Goal: Information Seeking & Learning: Learn about a topic

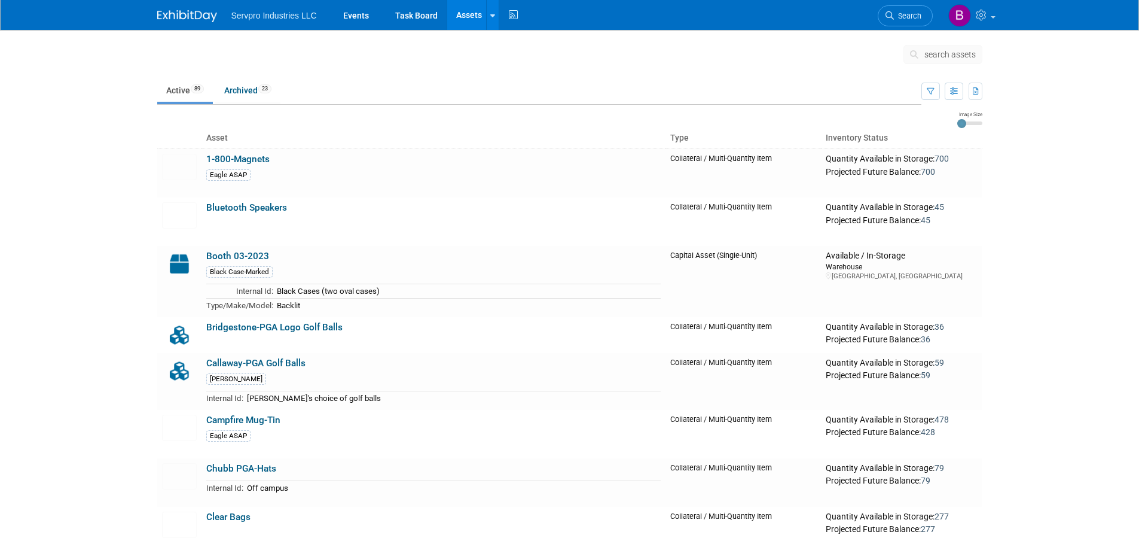
click at [469, 14] on link "Assets" at bounding box center [469, 15] width 44 height 30
click at [245, 92] on link "Archived 23" at bounding box center [247, 90] width 65 height 23
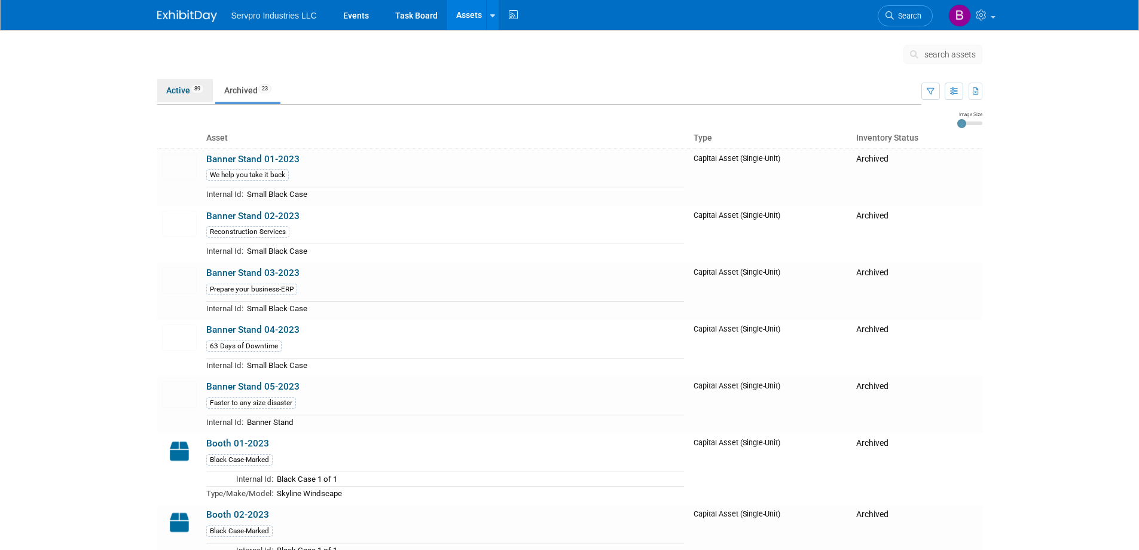
click at [187, 92] on link "Active 89" at bounding box center [185, 90] width 56 height 23
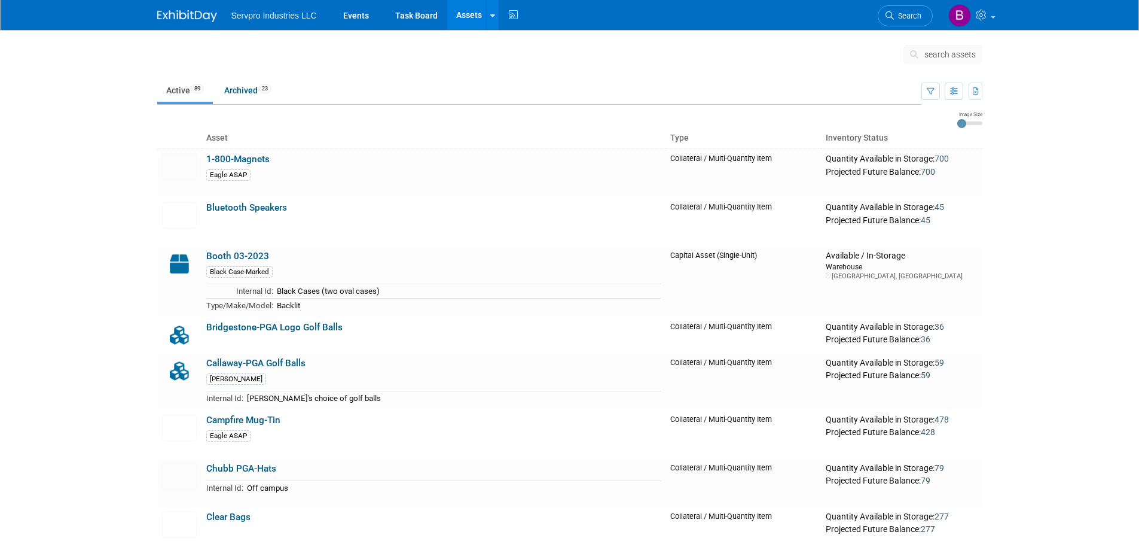
click at [245, 155] on link "1-800-Magnets" at bounding box center [237, 159] width 63 height 11
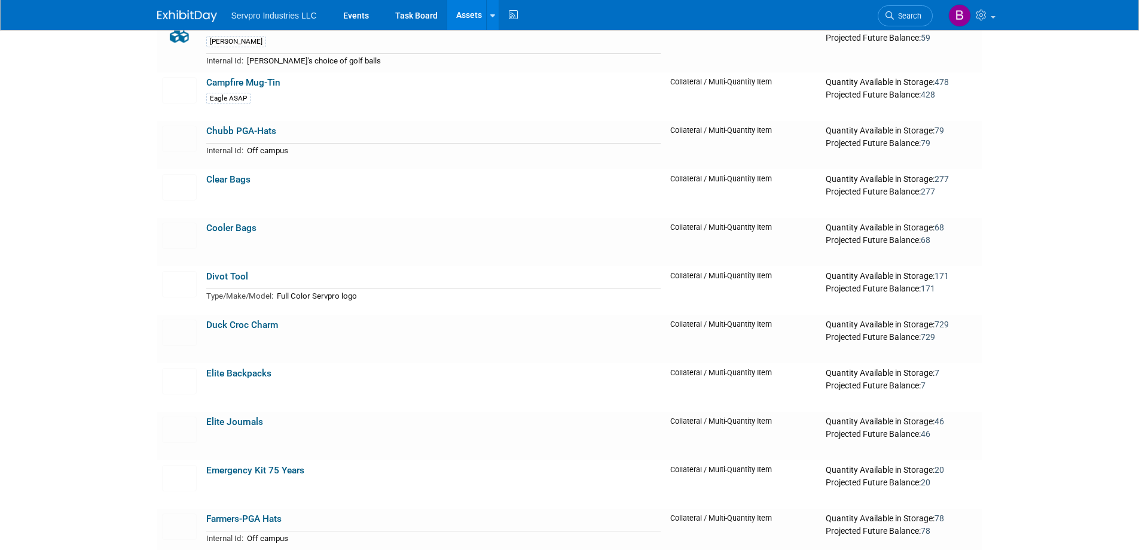
scroll to position [359, 0]
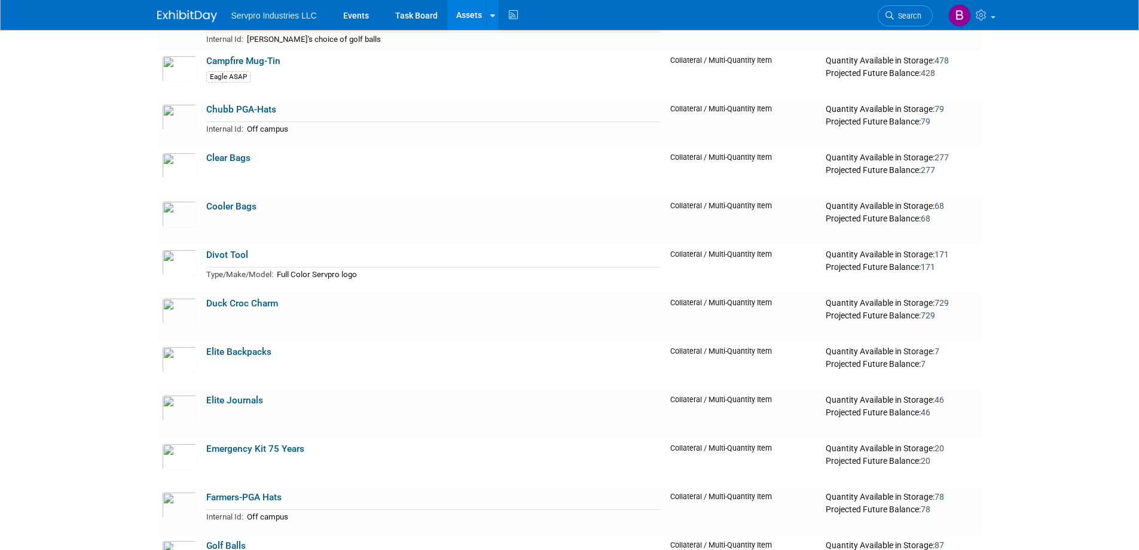
click at [216, 155] on link "Clear Bags" at bounding box center [228, 158] width 44 height 11
click at [245, 203] on link "Cooler Bags" at bounding box center [231, 206] width 50 height 11
click at [228, 158] on link "Clear Bags" at bounding box center [228, 158] width 44 height 11
click at [233, 253] on link "Divot Tool" at bounding box center [227, 254] width 42 height 11
click at [222, 301] on link "Duck Croc Charm" at bounding box center [242, 303] width 72 height 11
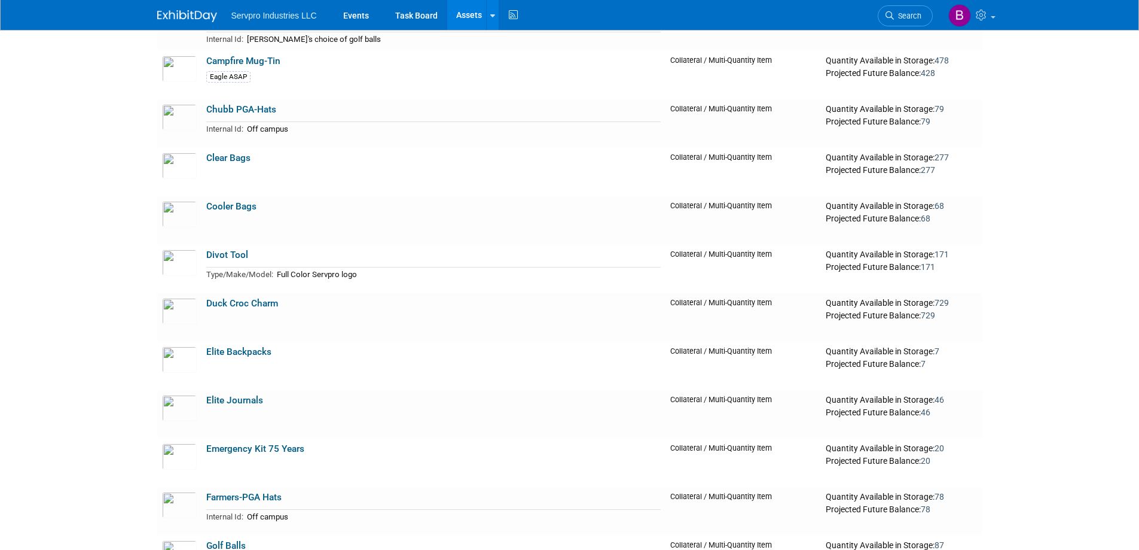
click at [231, 352] on link "Elite Backpacks" at bounding box center [238, 351] width 65 height 11
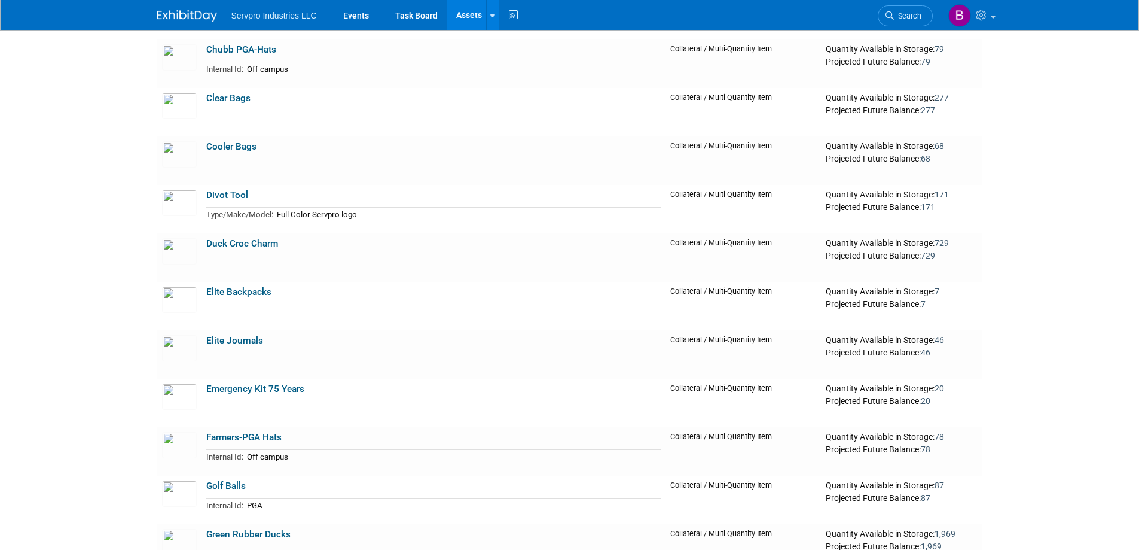
scroll to position [478, 0]
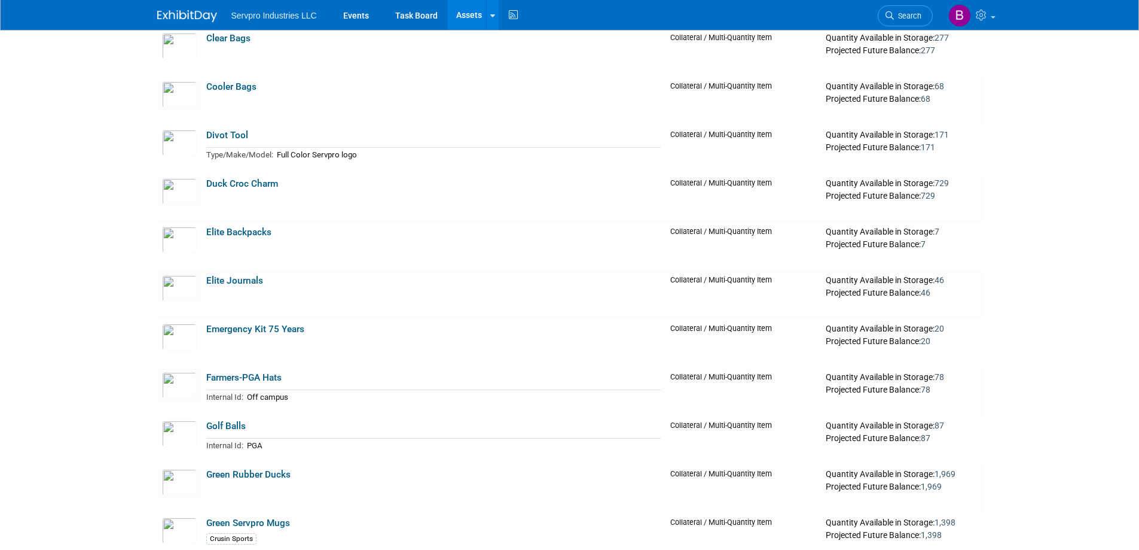
click at [243, 279] on link "Elite Journals" at bounding box center [234, 280] width 57 height 11
click at [250, 331] on link "Emergency Kit 75 Years" at bounding box center [255, 329] width 98 height 11
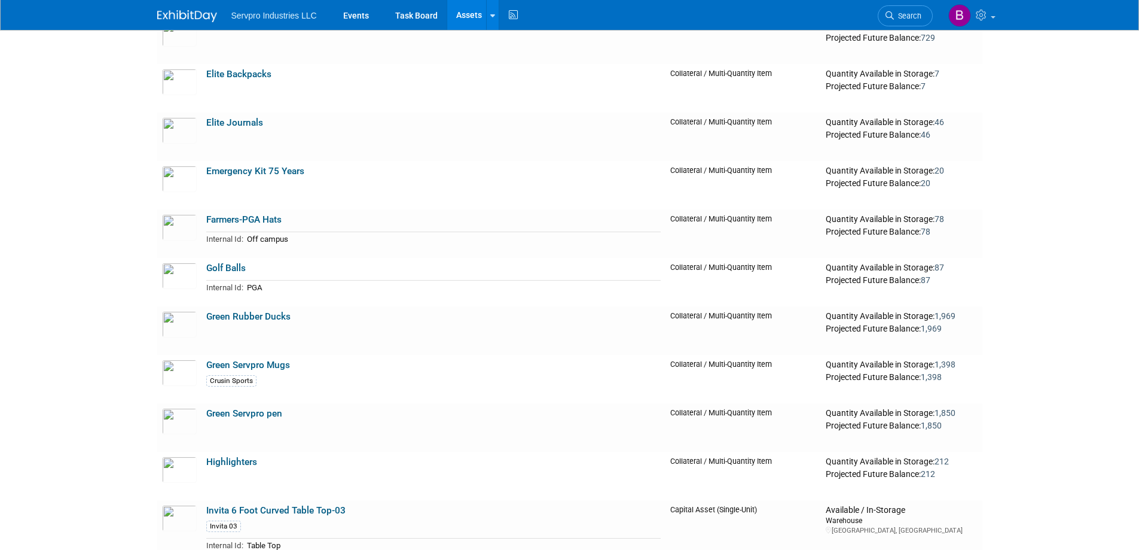
scroll to position [658, 0]
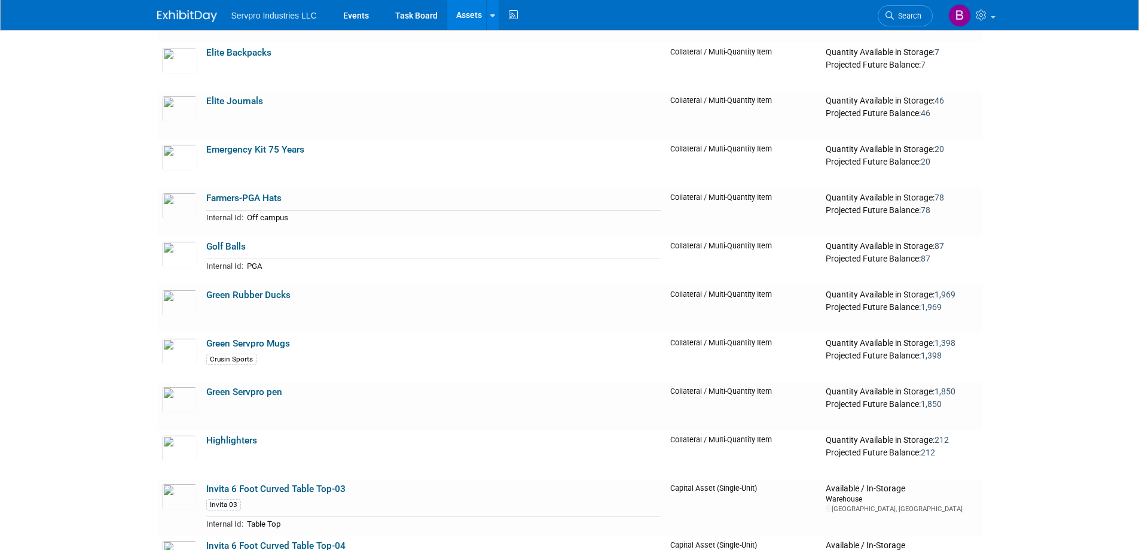
click at [223, 294] on link "Green Rubber Ducks" at bounding box center [248, 294] width 84 height 11
click at [253, 341] on link "Green Servpro Mugs" at bounding box center [248, 343] width 84 height 11
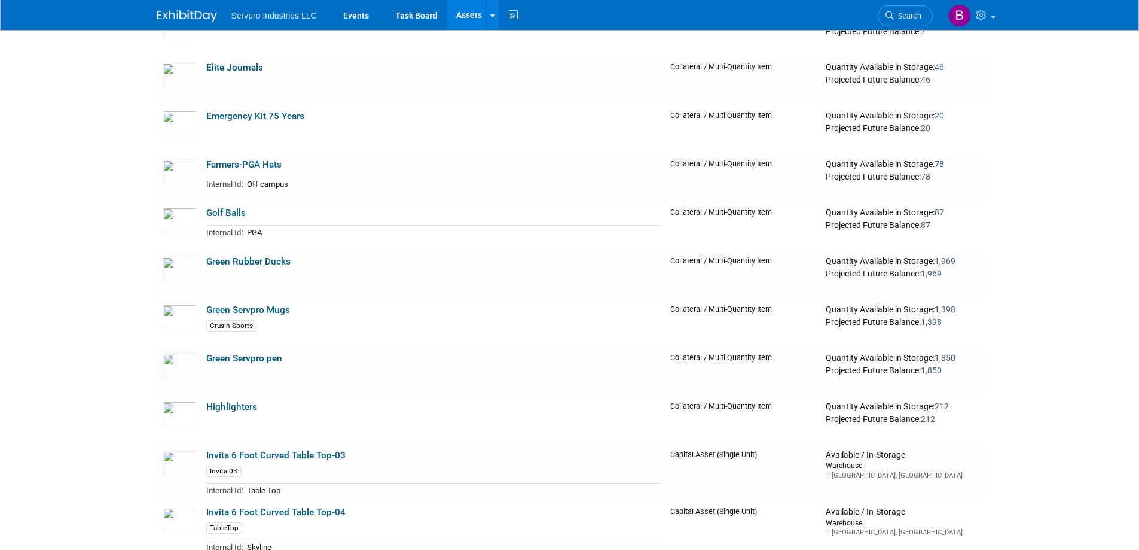
scroll to position [718, 0]
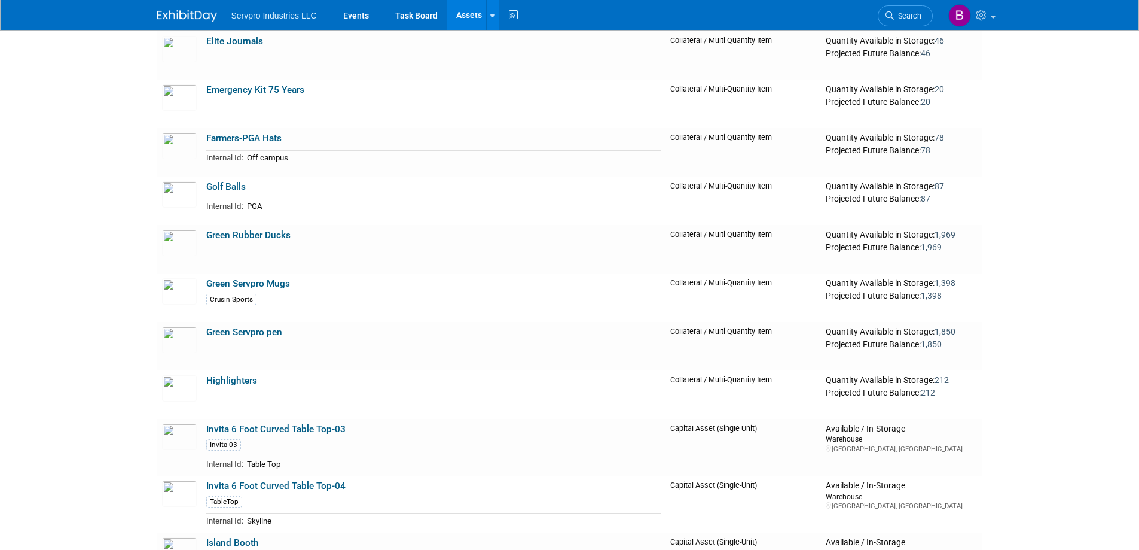
click at [230, 333] on link "Green Servpro pen" at bounding box center [244, 332] width 76 height 11
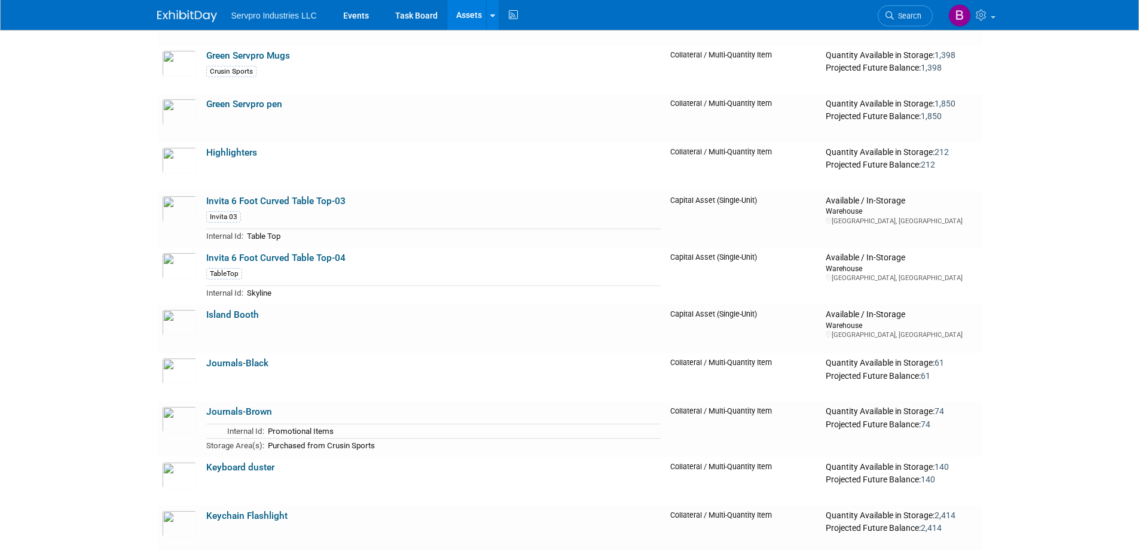
scroll to position [1017, 0]
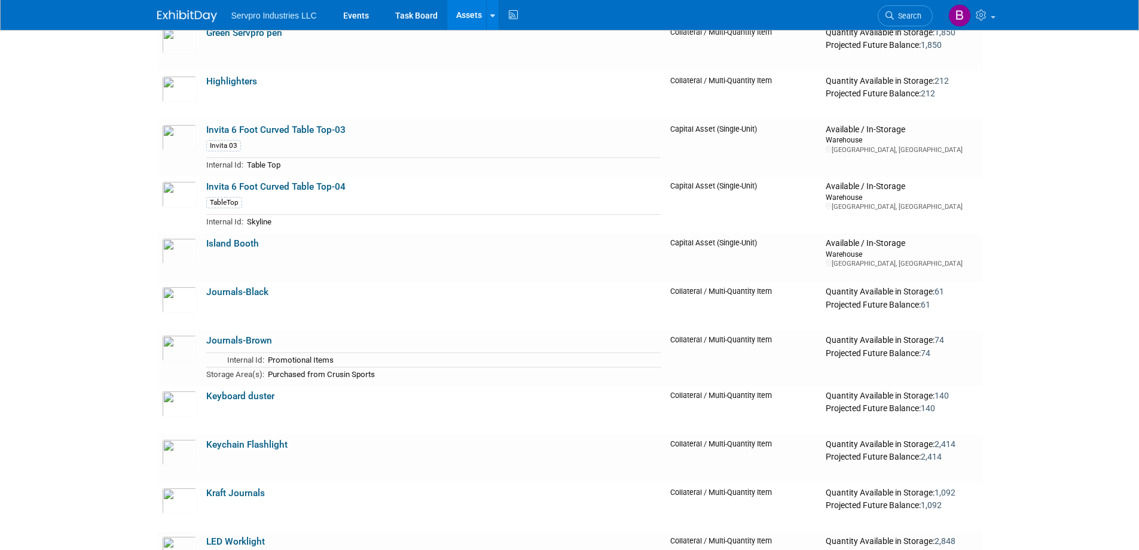
click at [240, 292] on link "Journals-Black" at bounding box center [237, 291] width 62 height 11
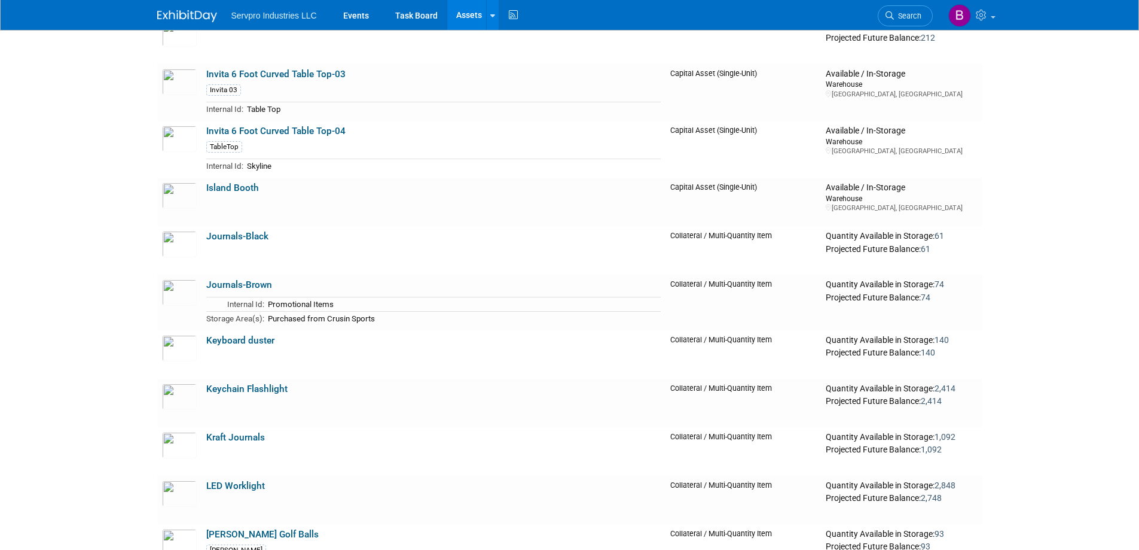
scroll to position [1196, 0]
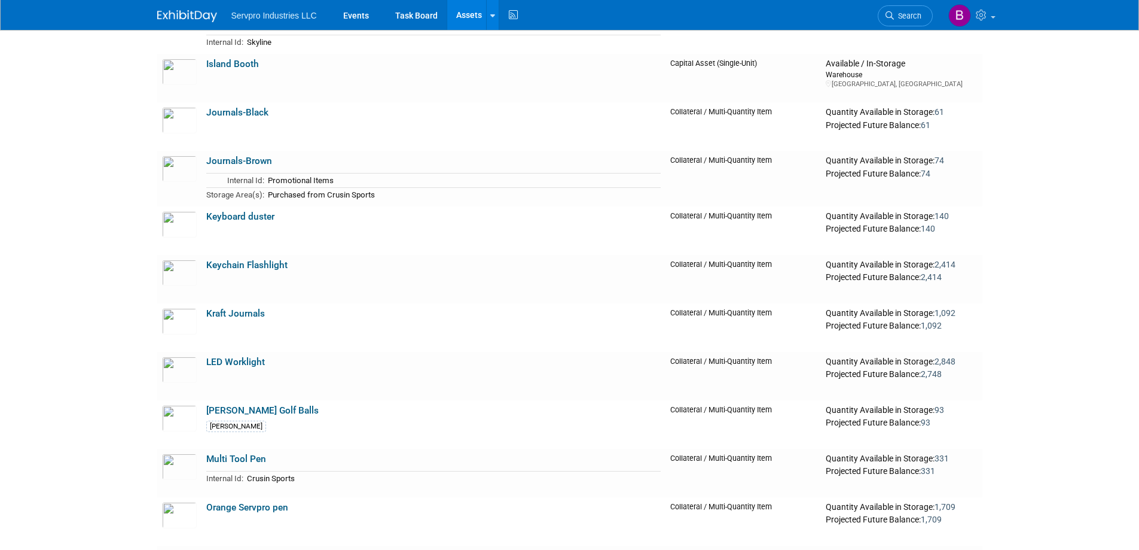
click at [257, 214] on link "Keyboard duster" at bounding box center [240, 216] width 68 height 11
click at [234, 310] on link "Kraft Journals" at bounding box center [235, 313] width 59 height 11
click at [231, 364] on link "LED Worklight" at bounding box center [235, 361] width 59 height 11
click at [238, 414] on link "Mulligan Golf Balls" at bounding box center [262, 410] width 112 height 11
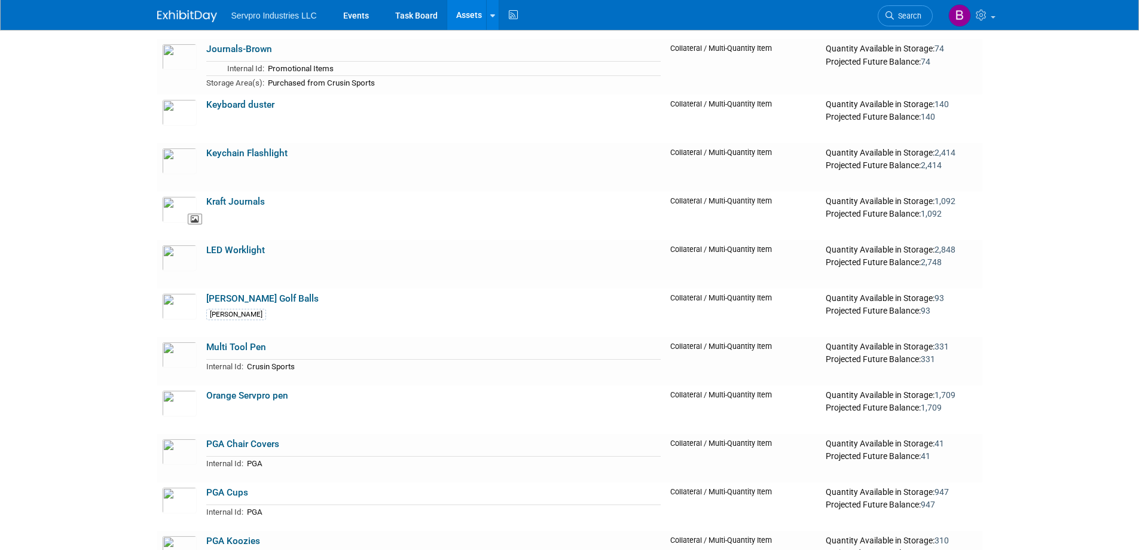
scroll to position [1316, 0]
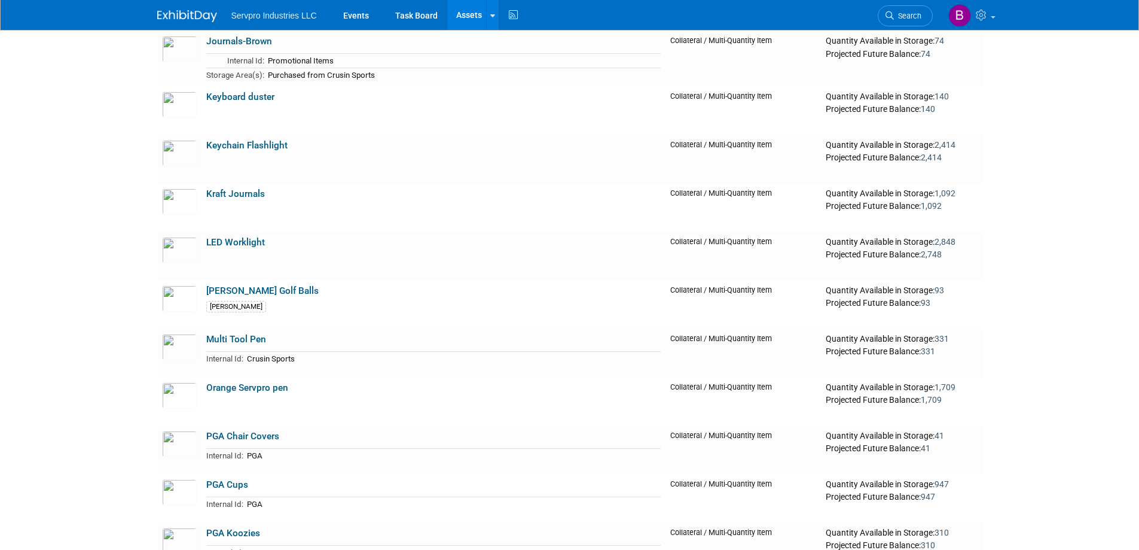
click at [249, 386] on link "Orange Servpro pen" at bounding box center [247, 387] width 82 height 11
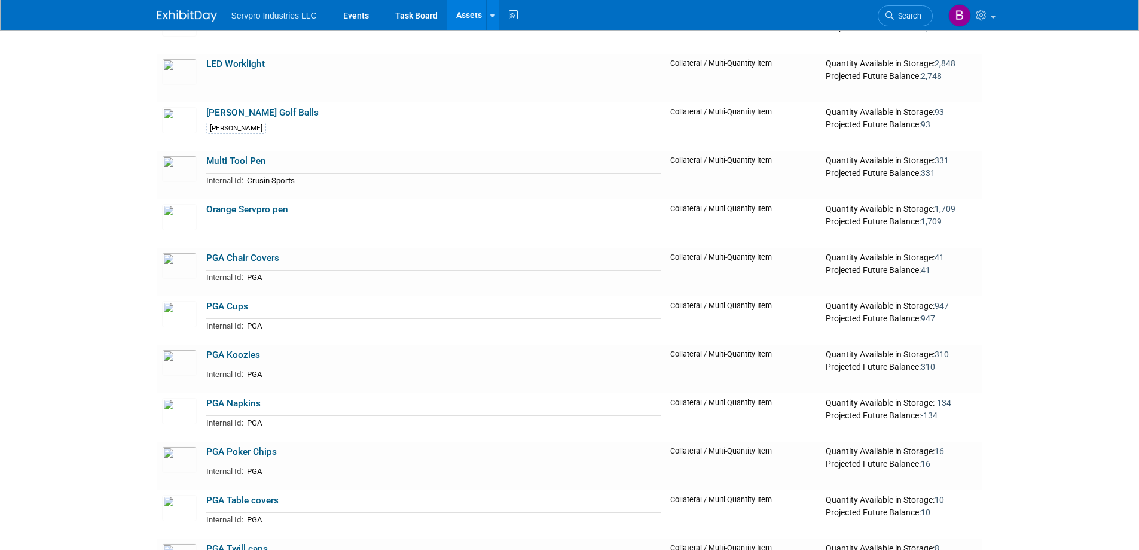
scroll to position [1495, 0]
click at [235, 257] on link "PGA Chair Covers" at bounding box center [242, 256] width 73 height 11
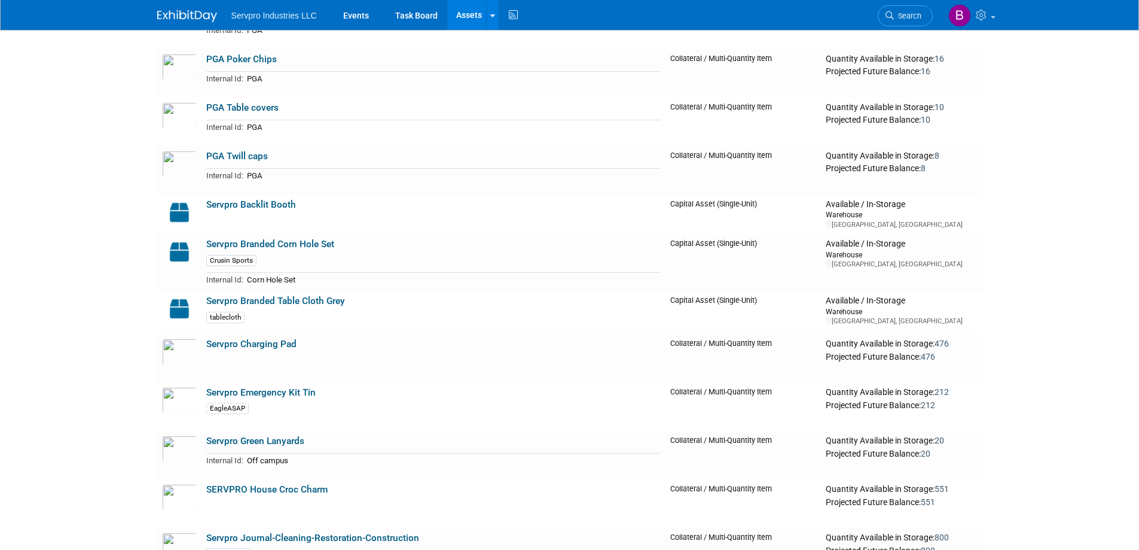
scroll to position [1914, 0]
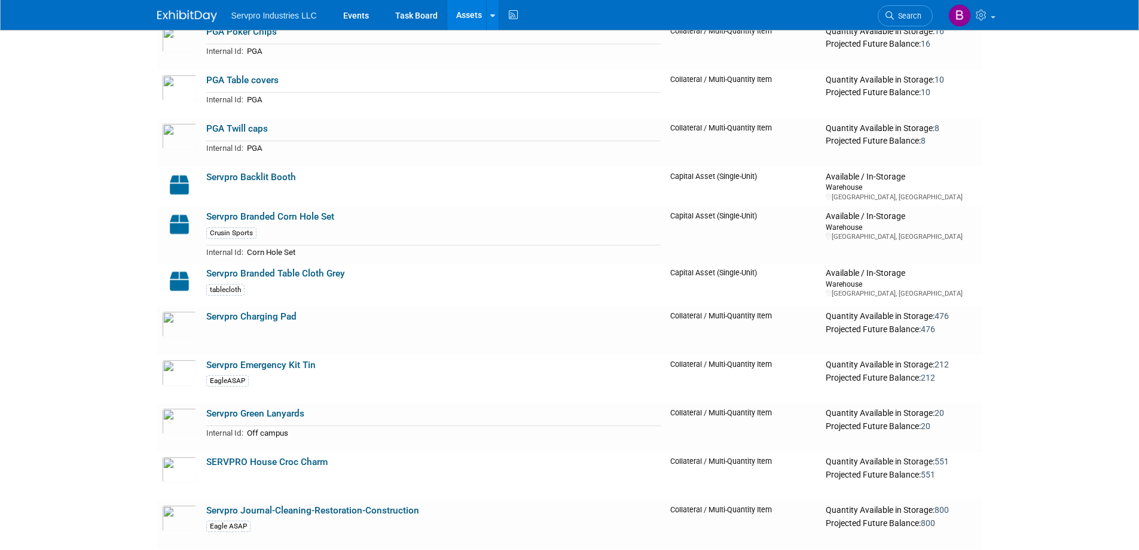
click at [242, 318] on link "Servpro Charging Pad" at bounding box center [251, 316] width 90 height 11
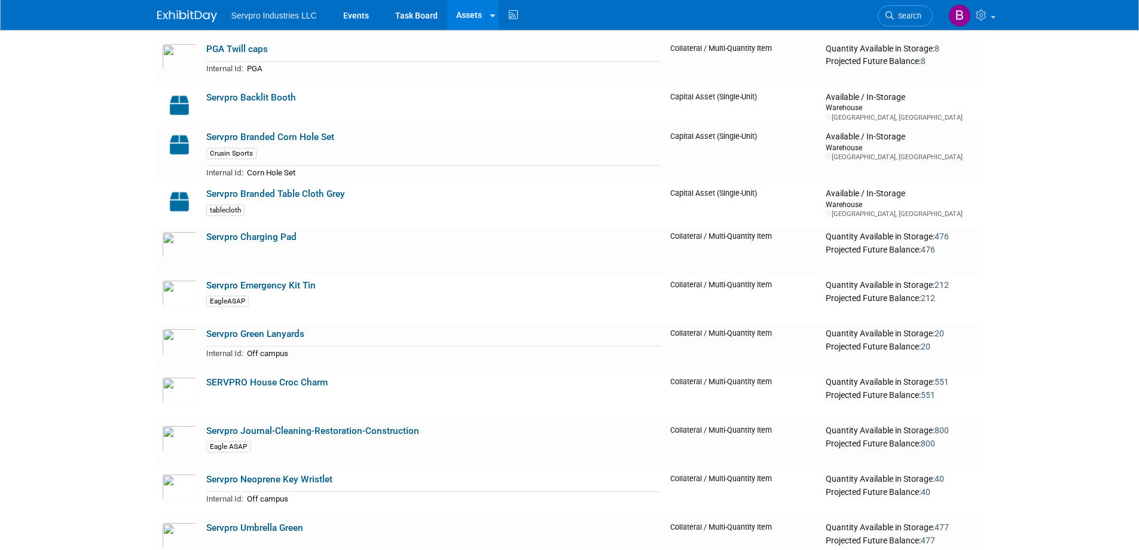
scroll to position [2033, 0]
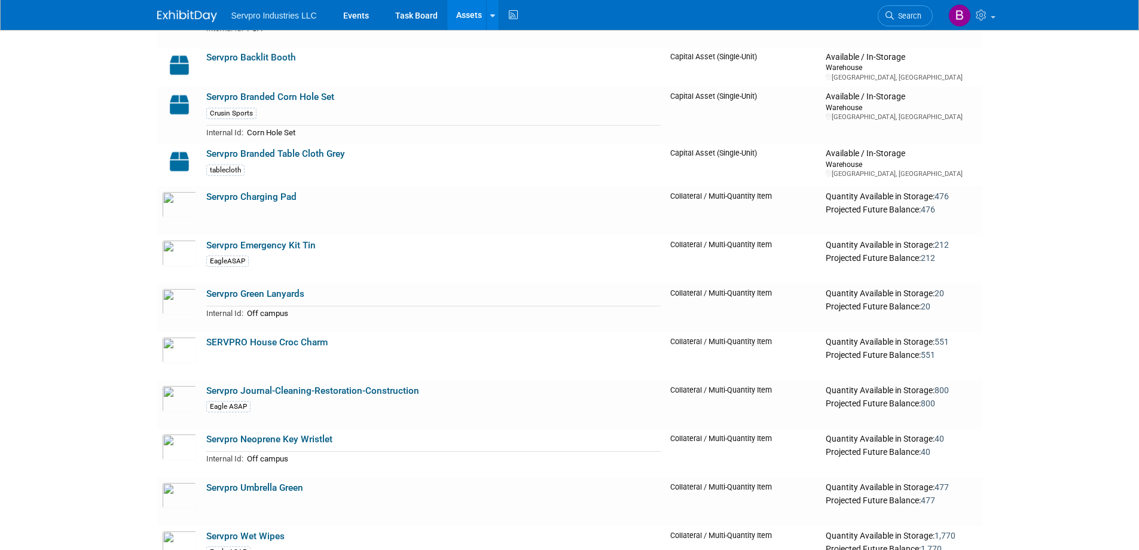
click at [266, 248] on link "Servpro Emergency Kit Tin" at bounding box center [260, 245] width 109 height 11
click at [270, 344] on link "SERVPRO House Croc Charm" at bounding box center [266, 342] width 121 height 11
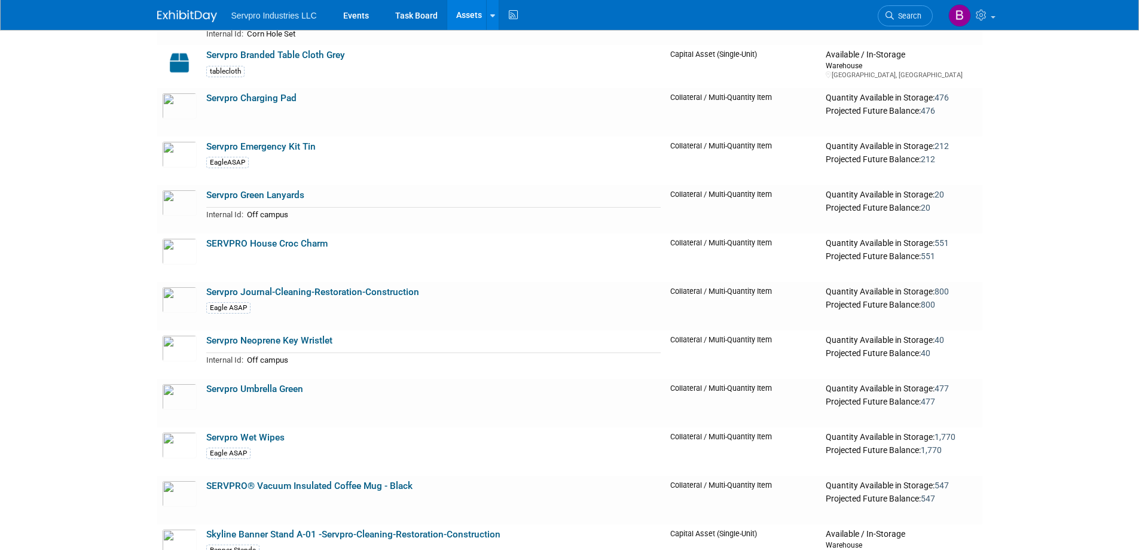
scroll to position [2153, 0]
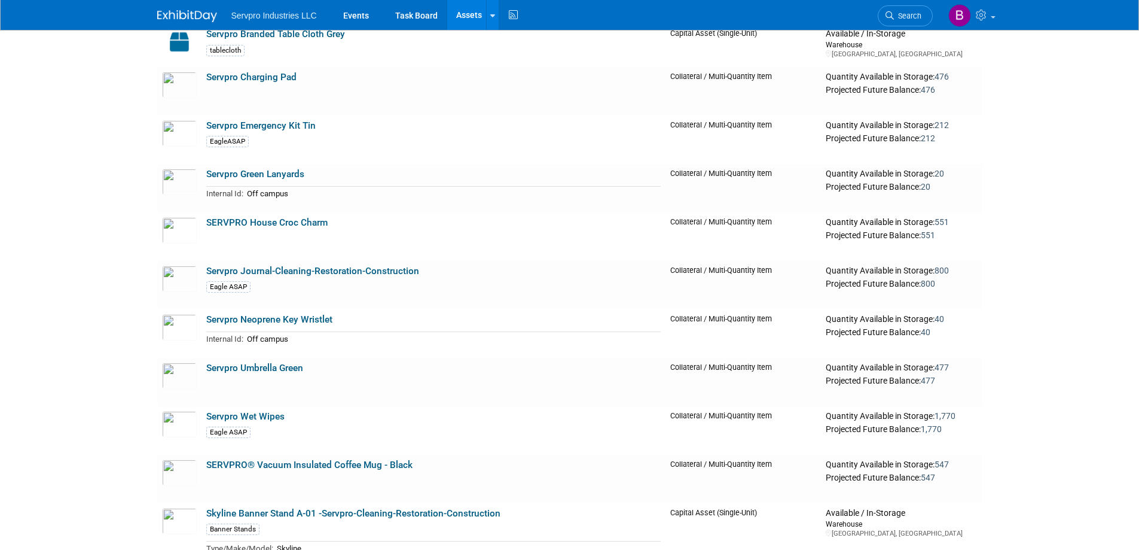
click at [251, 318] on link "Servpro Neoprene Key Wristlet" at bounding box center [269, 319] width 126 height 11
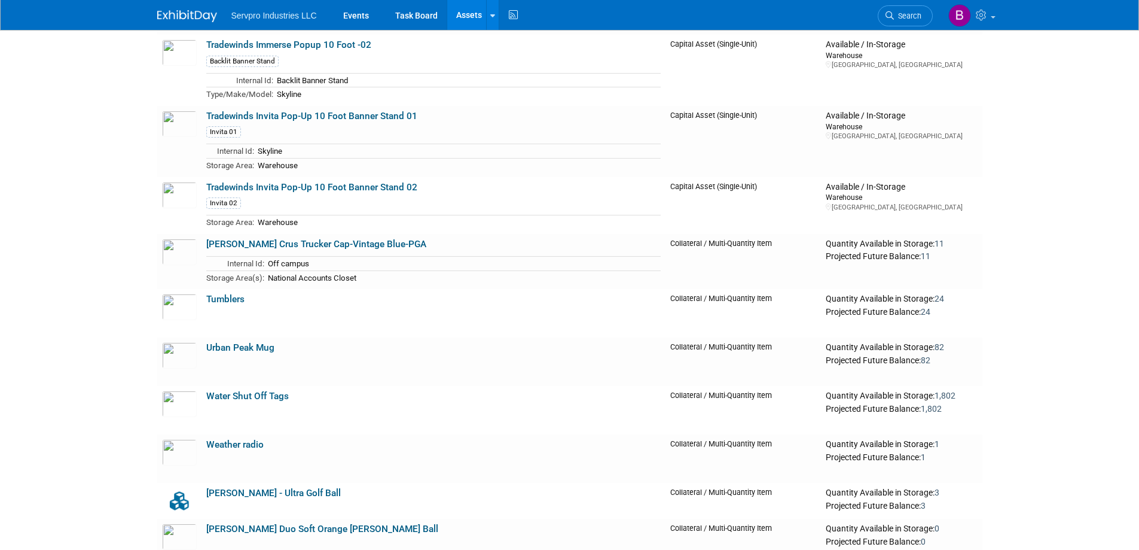
scroll to position [4127, 0]
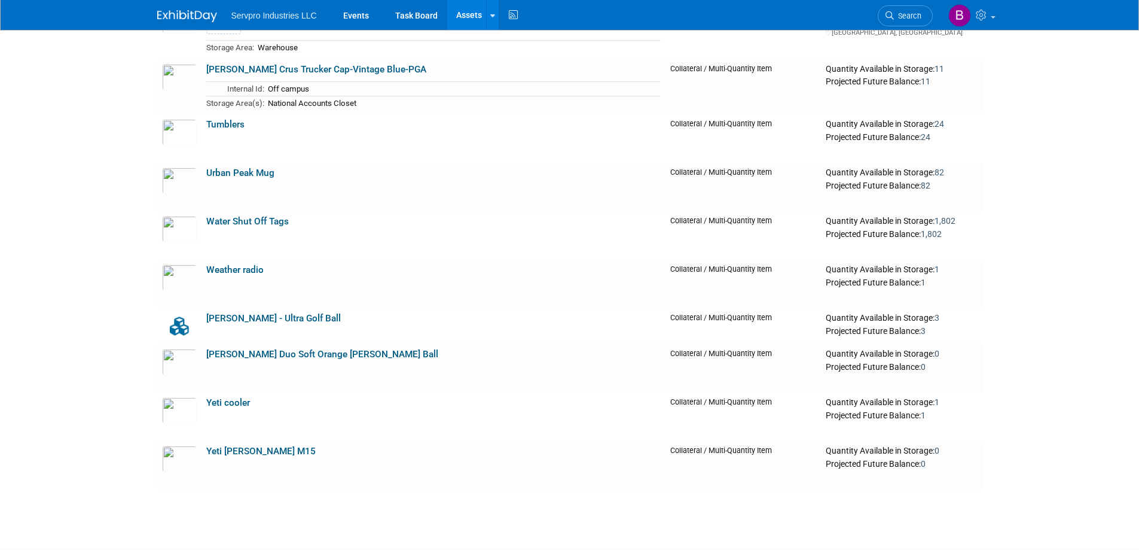
click at [243, 222] on link "Water Shut Off Tags" at bounding box center [247, 221] width 83 height 11
click at [223, 122] on link "Tumblers" at bounding box center [225, 124] width 38 height 11
click at [233, 354] on link "Wilson Duo Soft Orange Mulligan Ball" at bounding box center [322, 354] width 232 height 11
click at [236, 405] on link "Yeti cooler" at bounding box center [228, 402] width 44 height 11
click at [246, 453] on link "Yeti Hopper M15" at bounding box center [260, 451] width 109 height 11
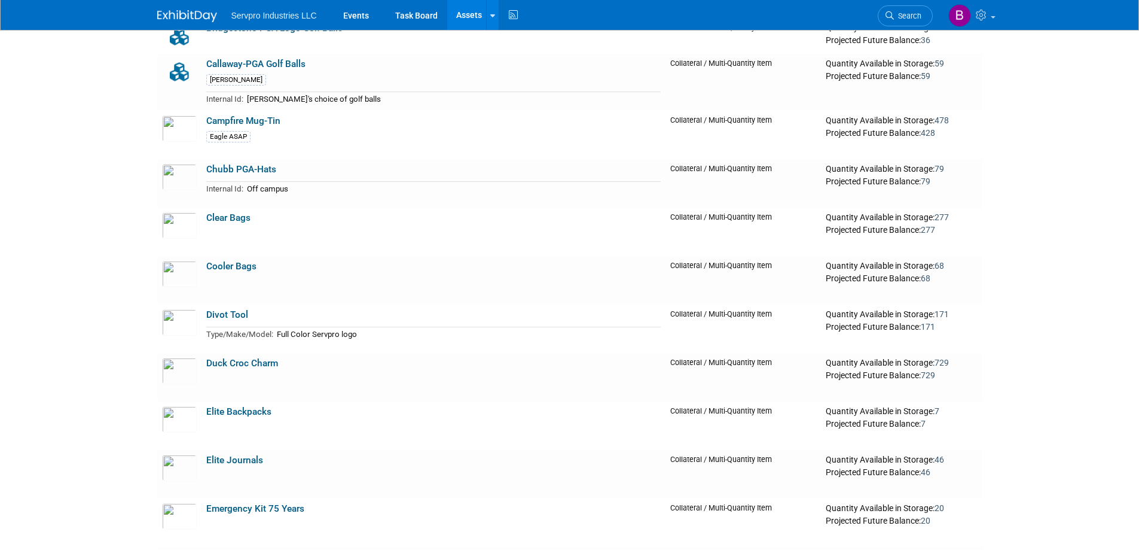
scroll to position [0, 0]
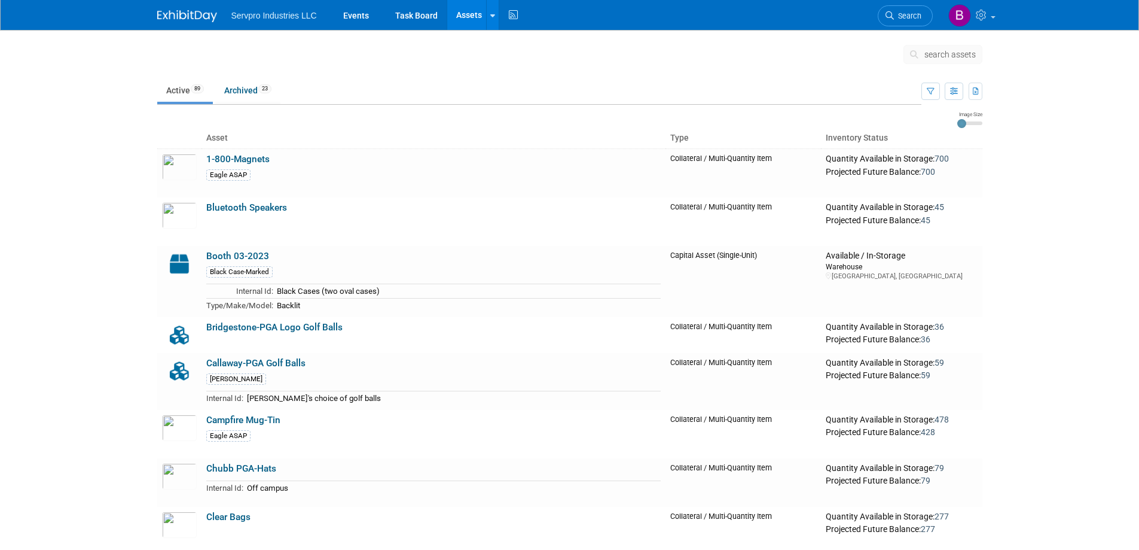
click at [244, 203] on link "Bluetooth Speakers" at bounding box center [246, 207] width 81 height 11
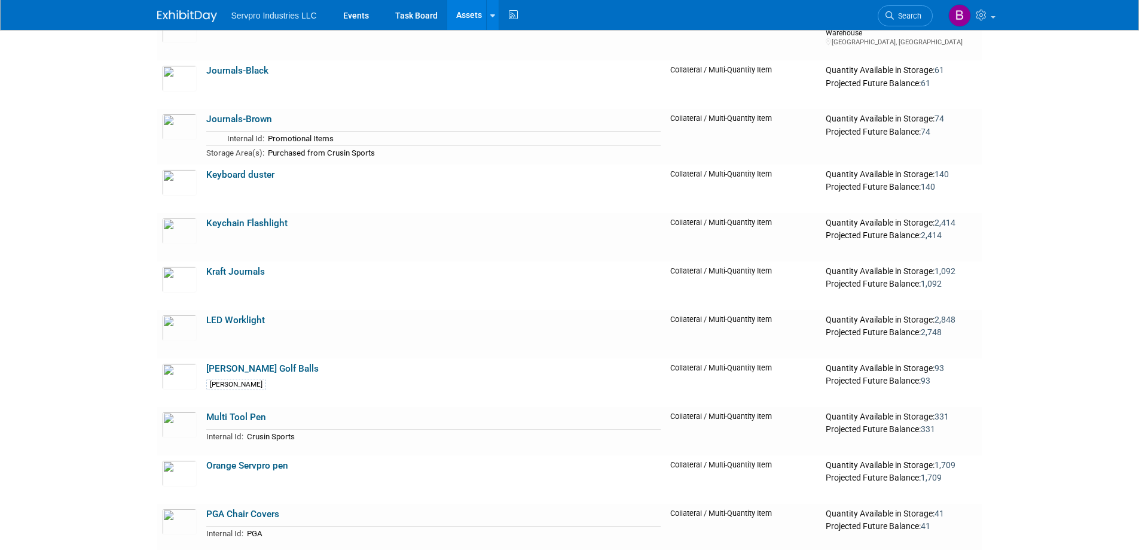
scroll to position [1256, 0]
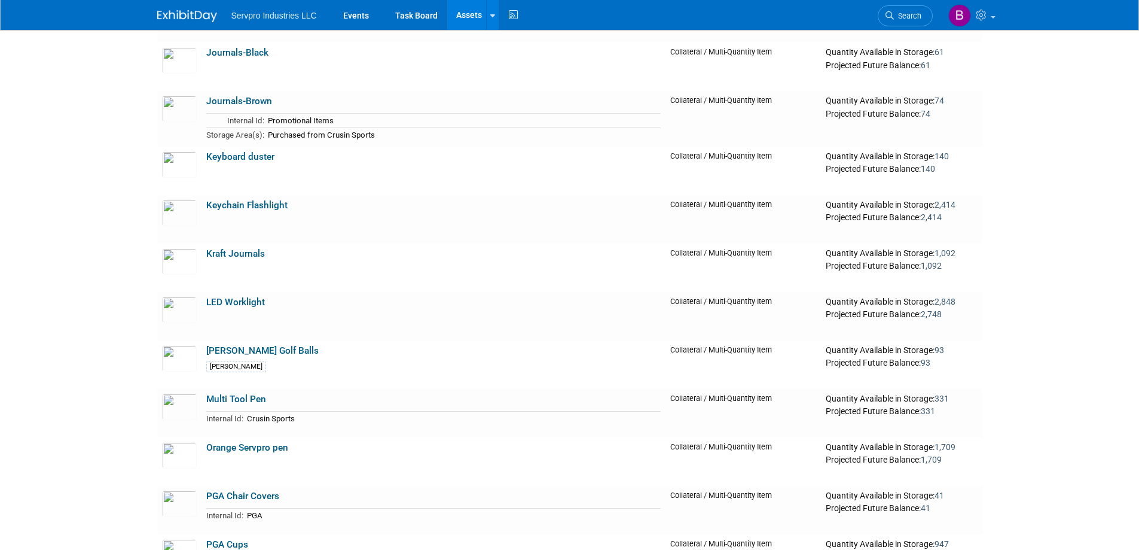
click at [247, 352] on link "[PERSON_NAME] Golf Balls" at bounding box center [262, 350] width 112 height 11
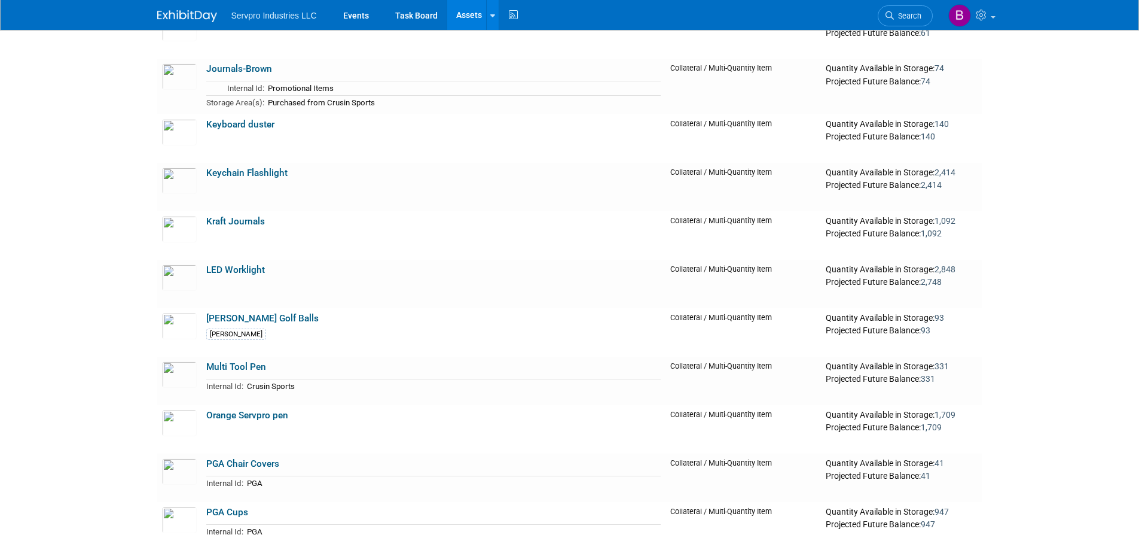
scroll to position [1316, 0]
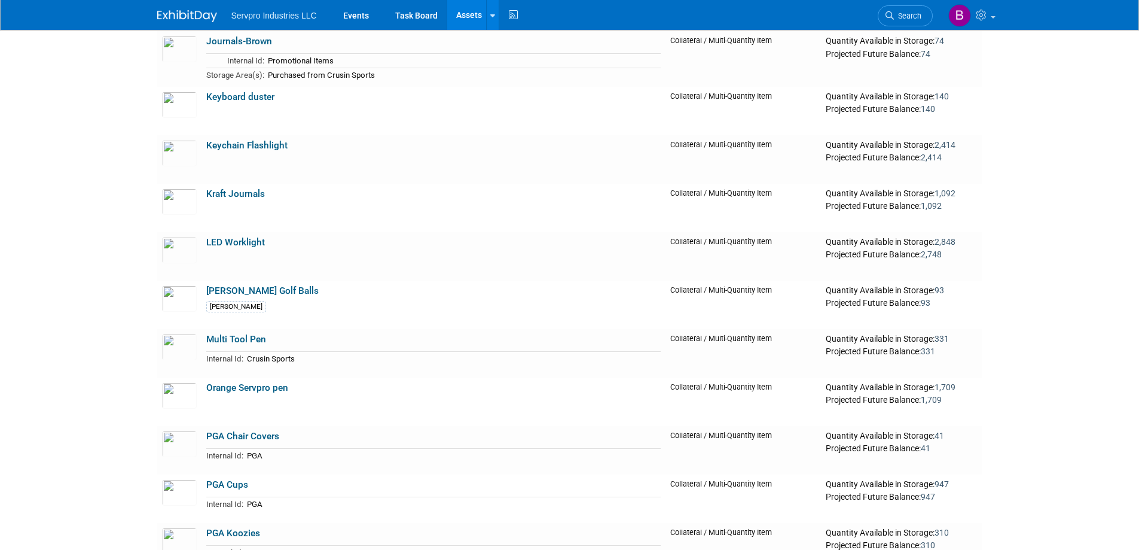
click at [225, 289] on link "[PERSON_NAME] Golf Balls" at bounding box center [262, 290] width 112 height 11
